Goal: Navigation & Orientation: Find specific page/section

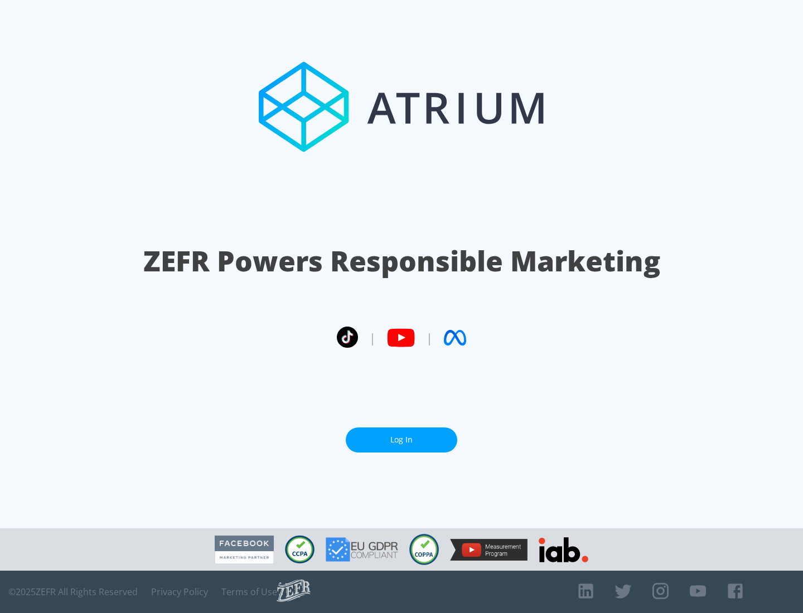
click at [401, 435] on link "Log In" at bounding box center [401, 440] width 111 height 25
